Goal: Feedback & Contribution: Leave review/rating

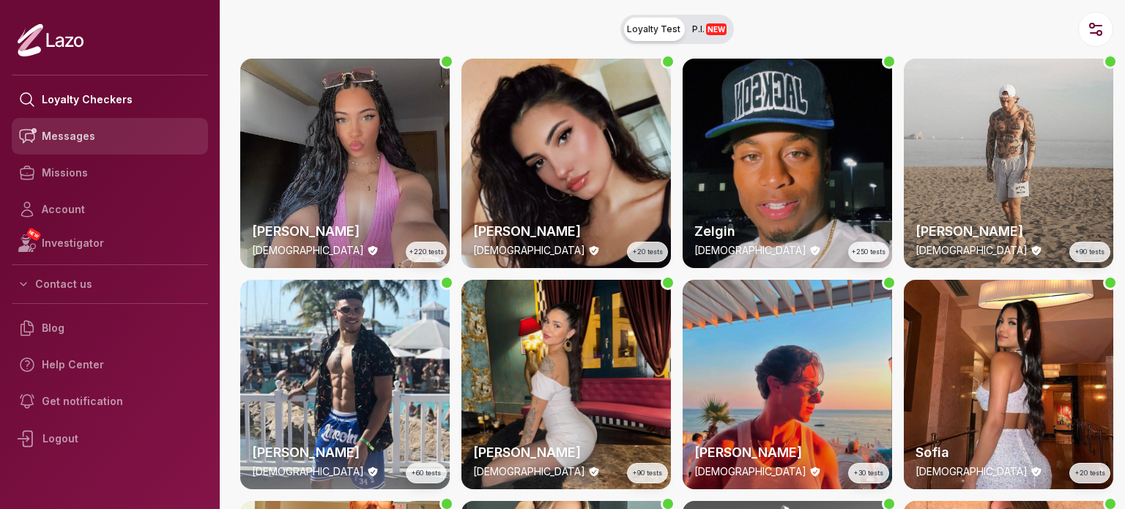
click at [90, 143] on link "Messages" at bounding box center [110, 136] width 196 height 37
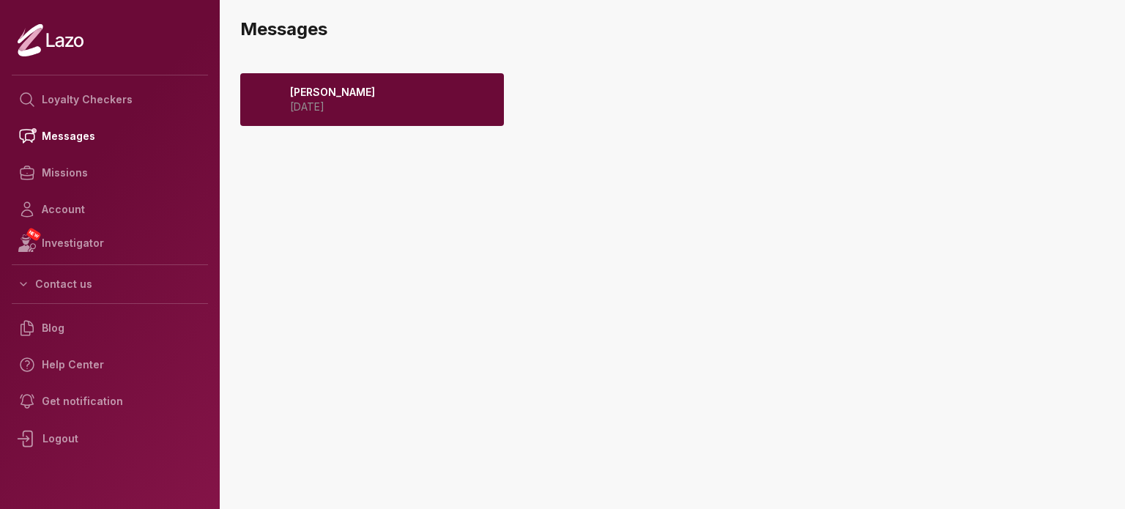
click at [334, 108] on p "[DATE]" at bounding box center [332, 107] width 85 height 15
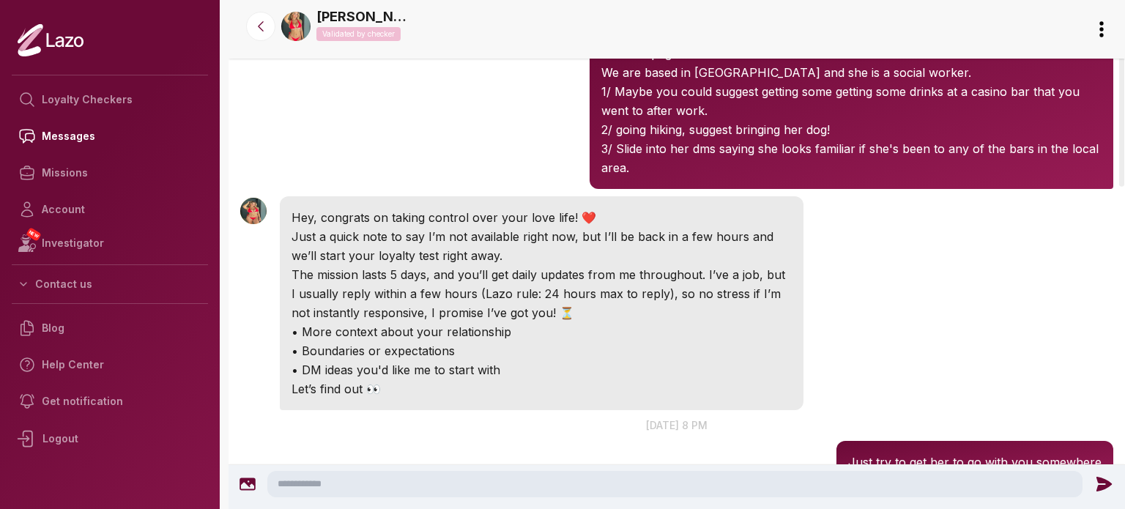
scroll to position [127, 0]
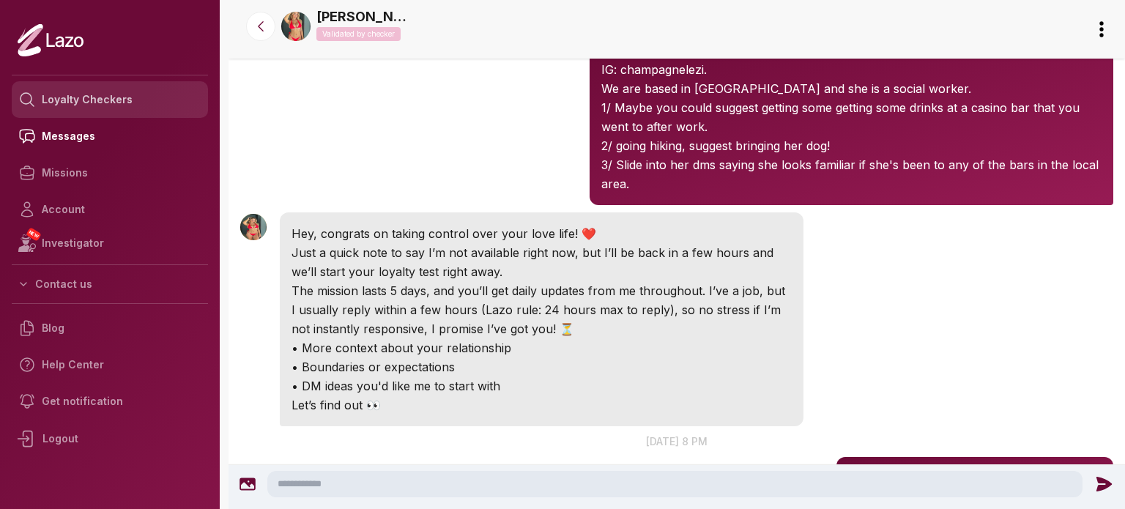
click at [97, 100] on link "Loyalty Checkers" at bounding box center [110, 99] width 196 height 37
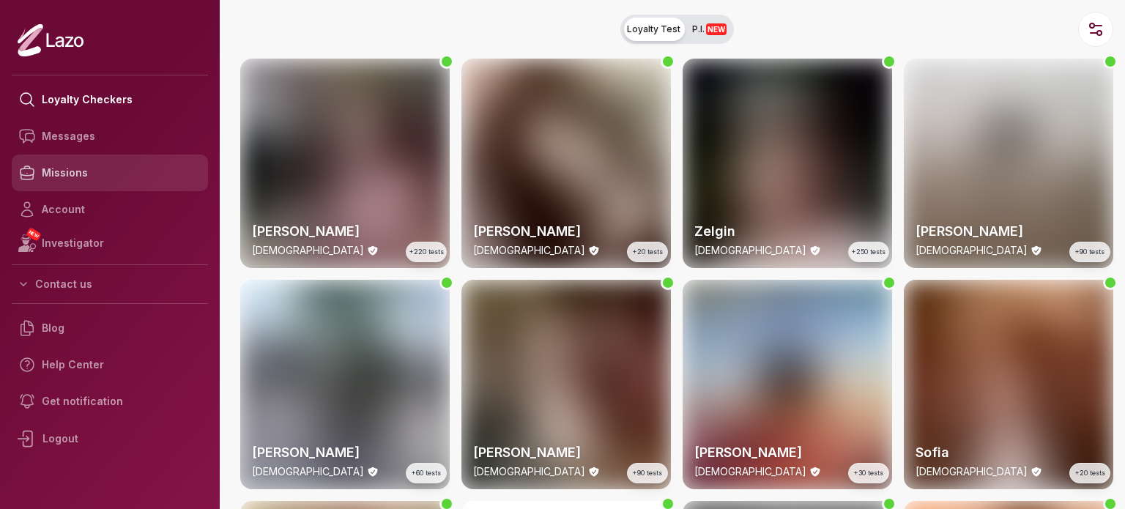
click at [94, 169] on link "Missions" at bounding box center [110, 173] width 196 height 37
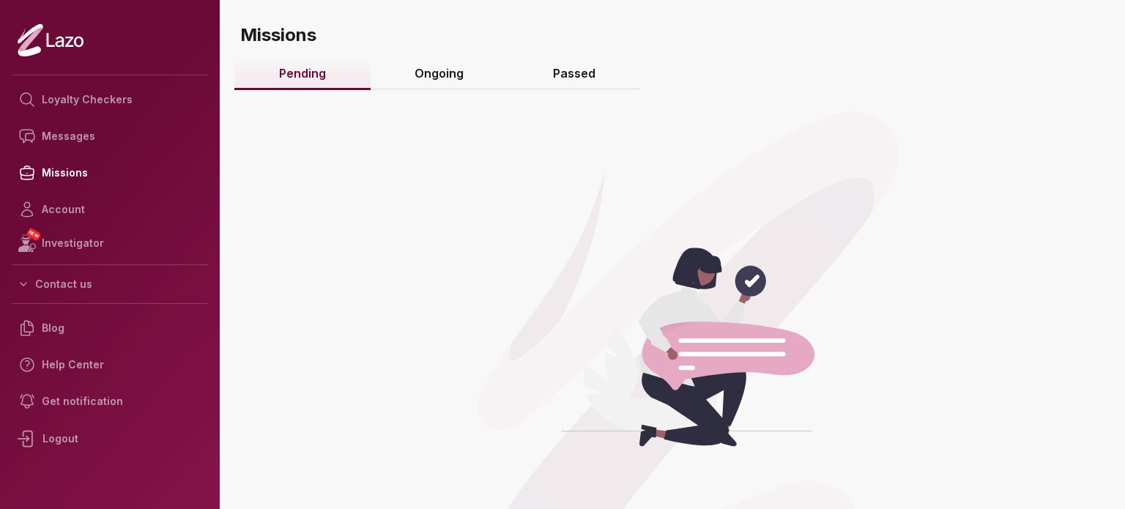
click at [469, 75] on link "Ongoing" at bounding box center [440, 75] width 138 height 32
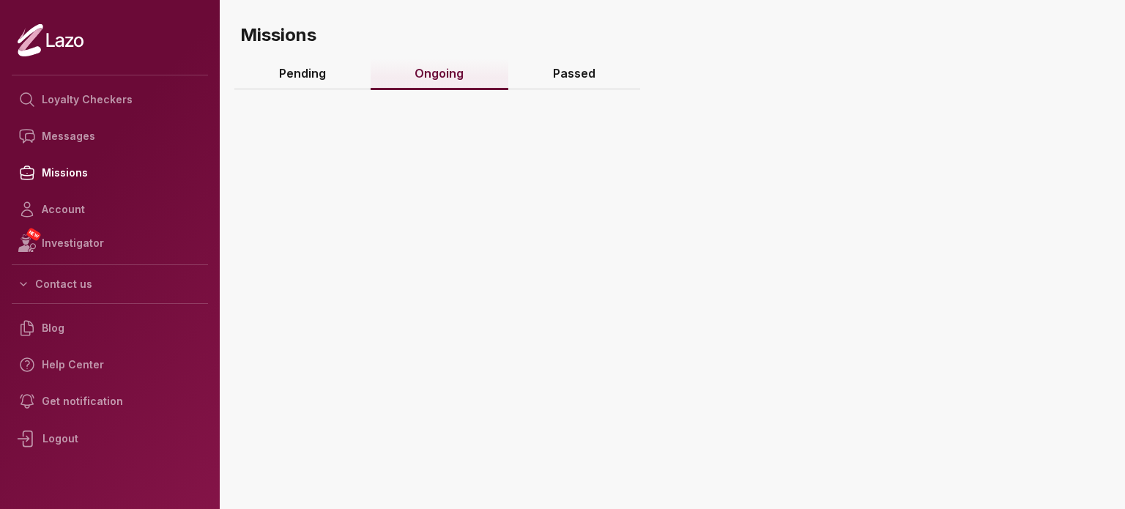
click at [579, 75] on link "Passed" at bounding box center [574, 75] width 132 height 32
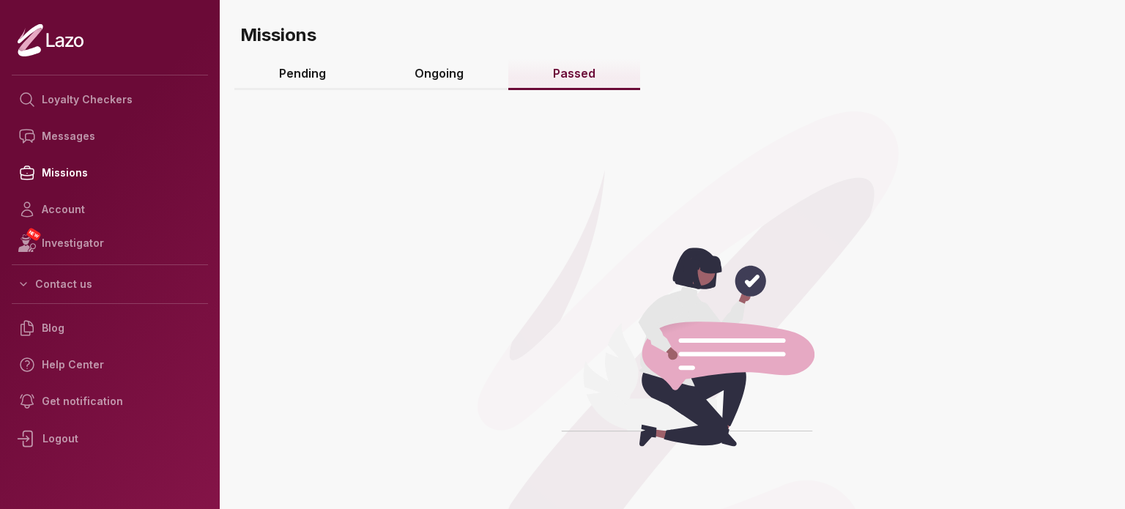
click at [308, 79] on link "Pending" at bounding box center [302, 75] width 136 height 32
click at [399, 78] on link "Ongoing" at bounding box center [440, 75] width 138 height 32
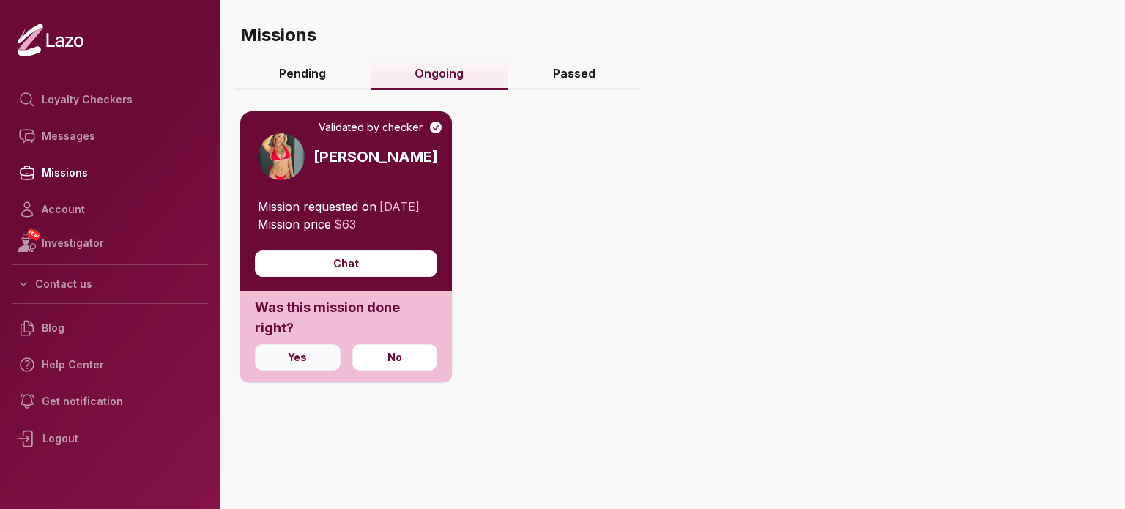
click at [299, 371] on button "Yes" at bounding box center [298, 357] width 86 height 26
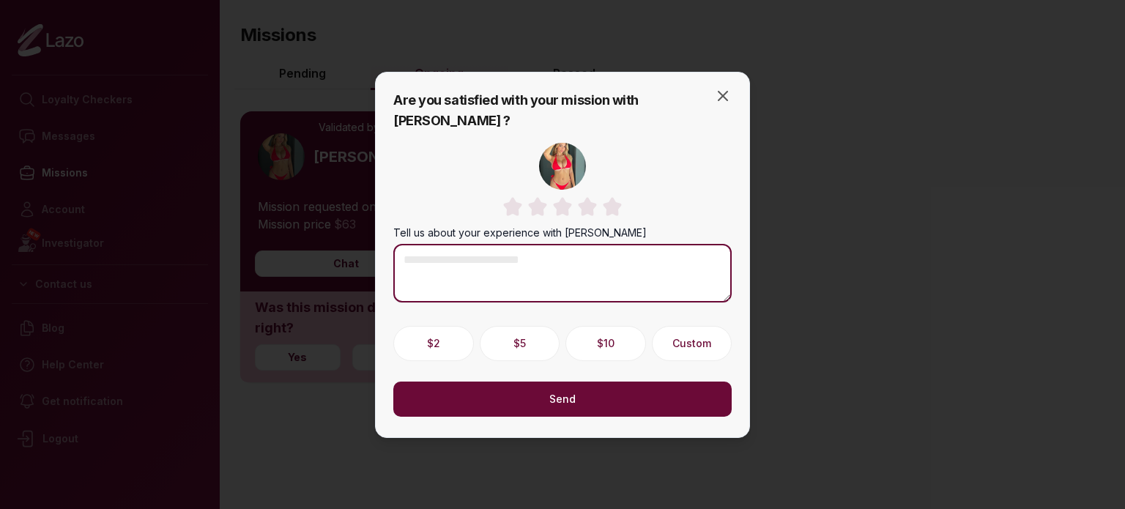
click at [507, 267] on textarea "Tell us about your experience with Emily" at bounding box center [562, 273] width 338 height 59
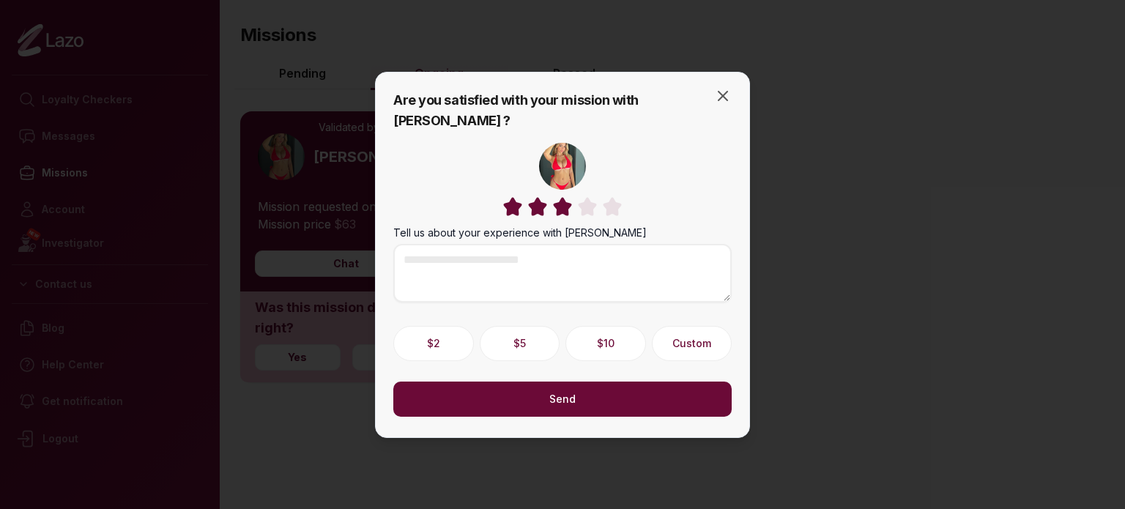
click at [568, 201] on img at bounding box center [563, 207] width 22 height 22
click at [616, 201] on img at bounding box center [612, 207] width 22 height 22
click at [611, 391] on button "Send" at bounding box center [562, 399] width 338 height 35
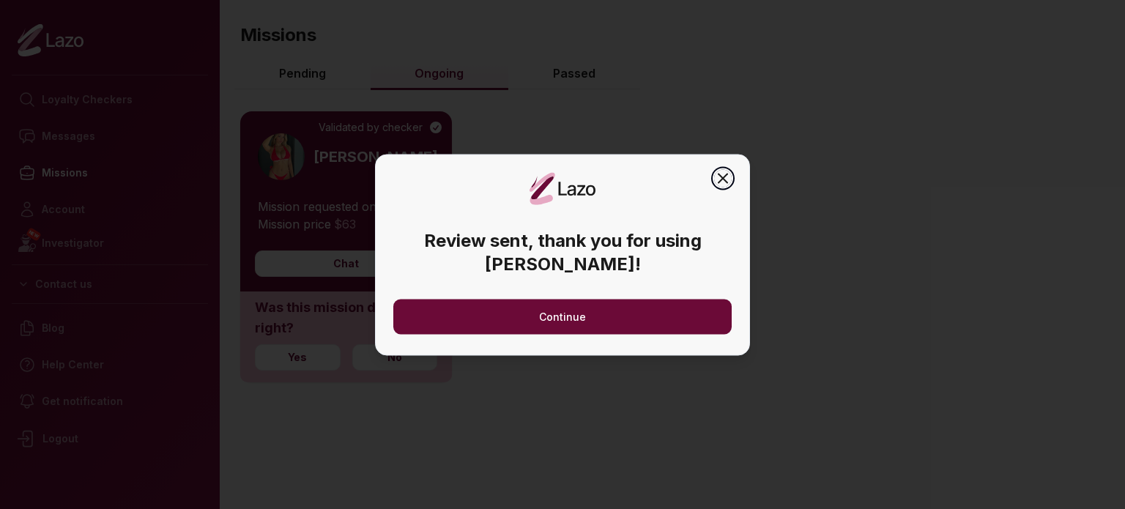
click at [724, 181] on icon "button" at bounding box center [723, 178] width 18 height 18
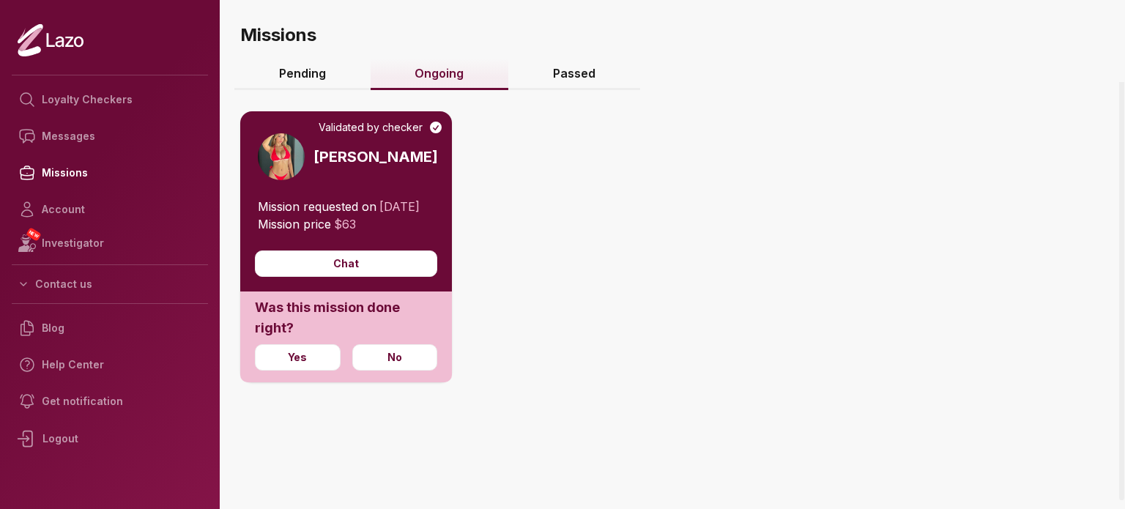
click at [310, 58] on h3 "Missions" at bounding box center [679, 29] width 891 height 59
click at [75, 109] on link "Loyalty Checkers" at bounding box center [110, 99] width 196 height 37
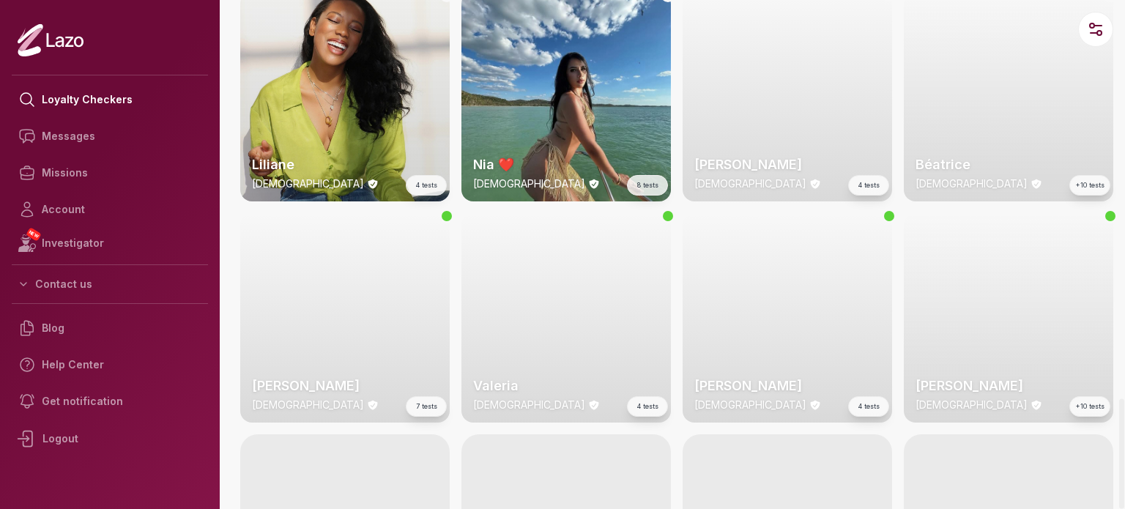
scroll to position [1922, 0]
